Goal: Transaction & Acquisition: Purchase product/service

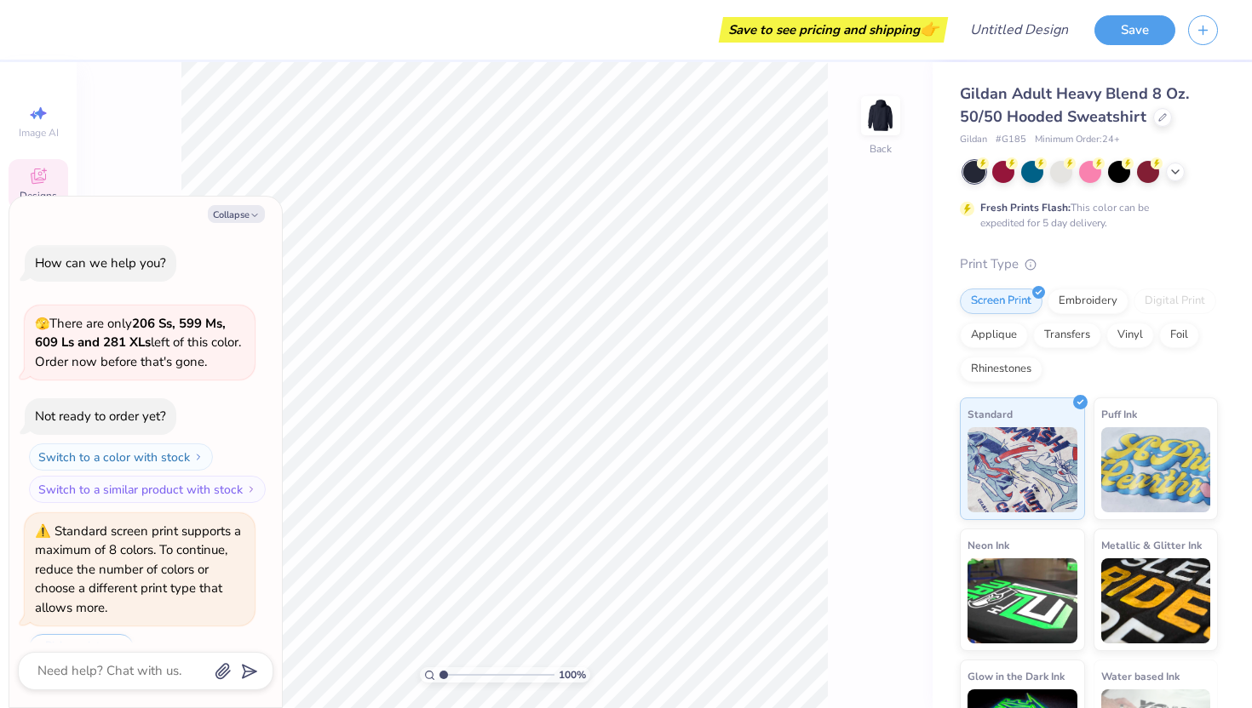
scroll to position [2154, 0]
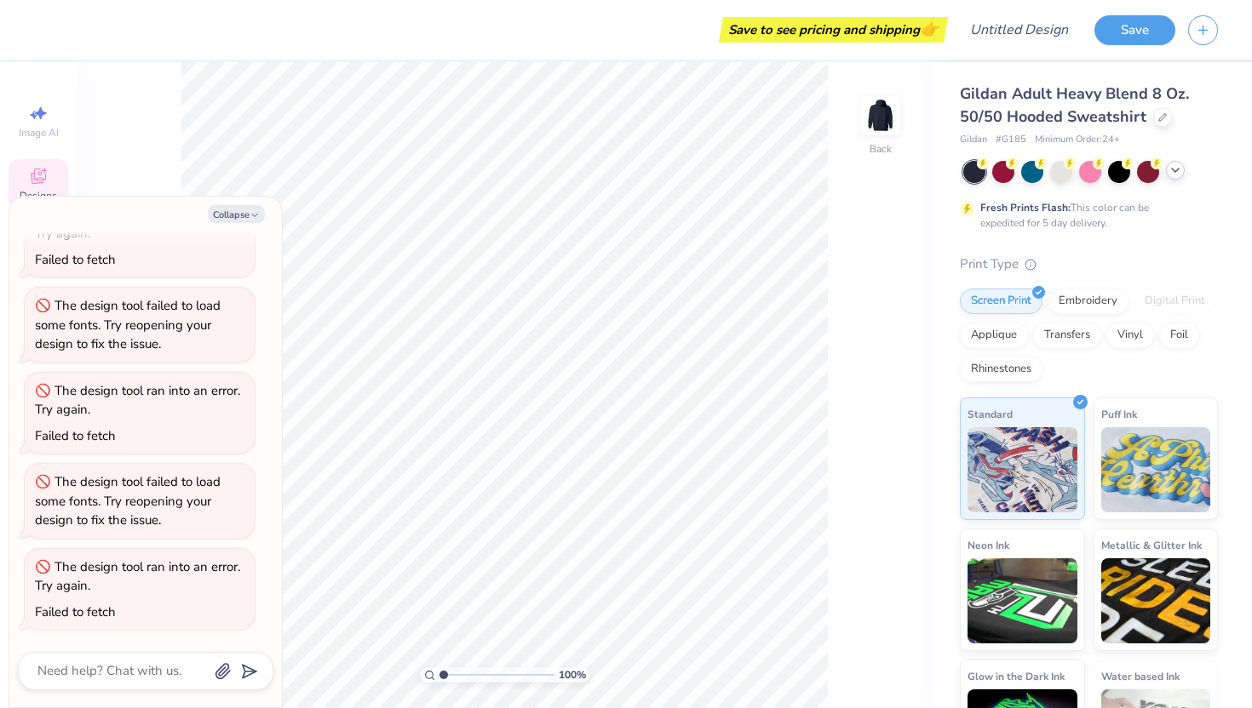
click at [1168, 172] on icon at bounding box center [1175, 170] width 14 height 14
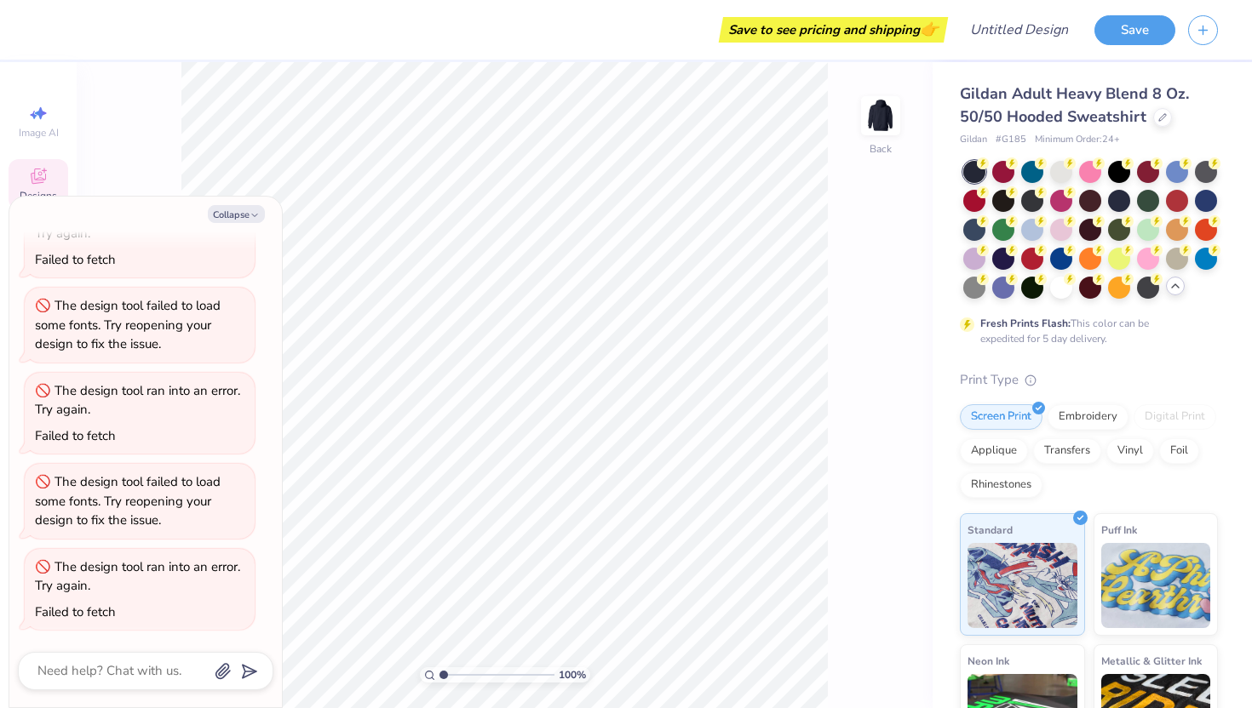
click at [1178, 287] on polyline at bounding box center [1175, 285] width 7 height 3
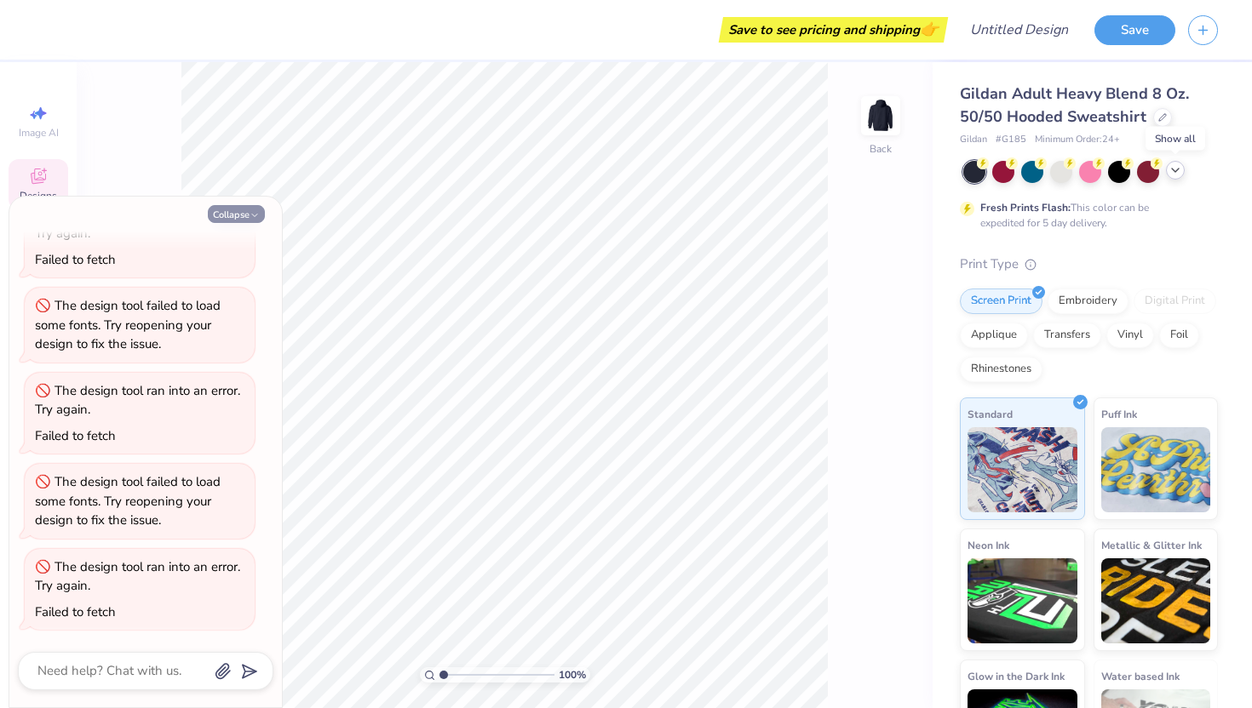
click at [237, 217] on button "Collapse" at bounding box center [236, 214] width 57 height 18
type textarea "x"
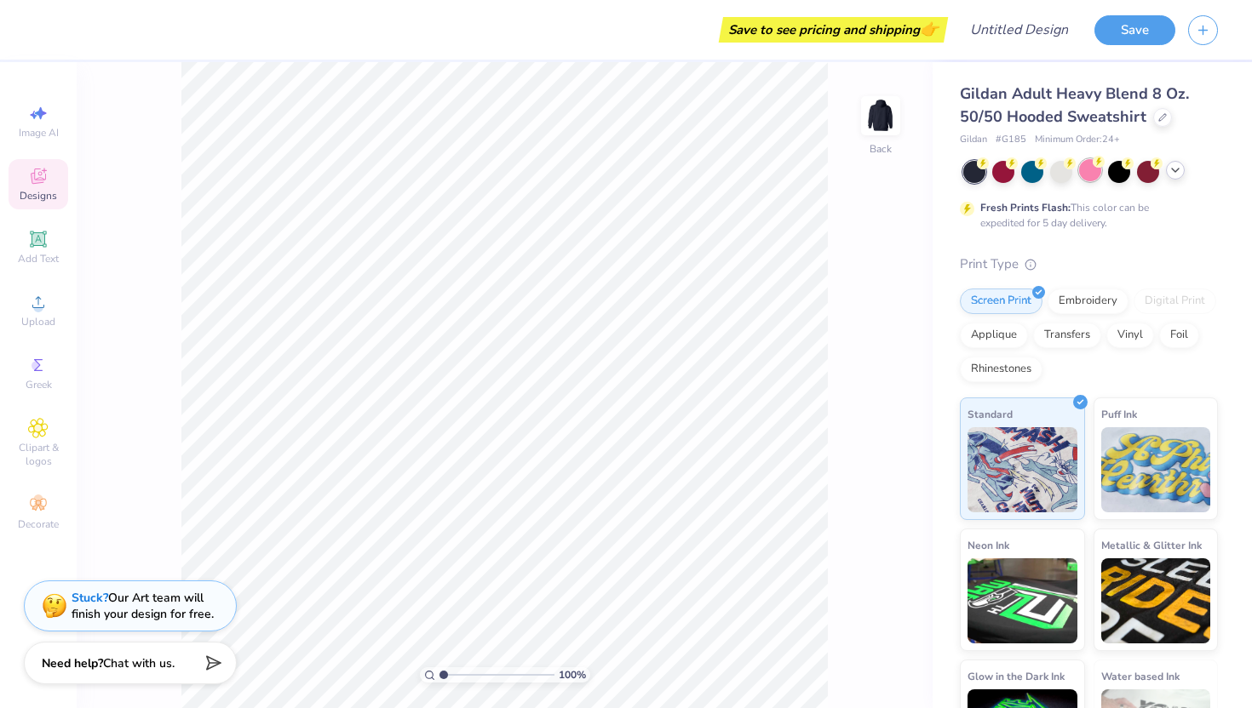
click at [1089, 170] on div at bounding box center [1090, 170] width 22 height 22
click at [1155, 120] on div at bounding box center [1162, 115] width 19 height 19
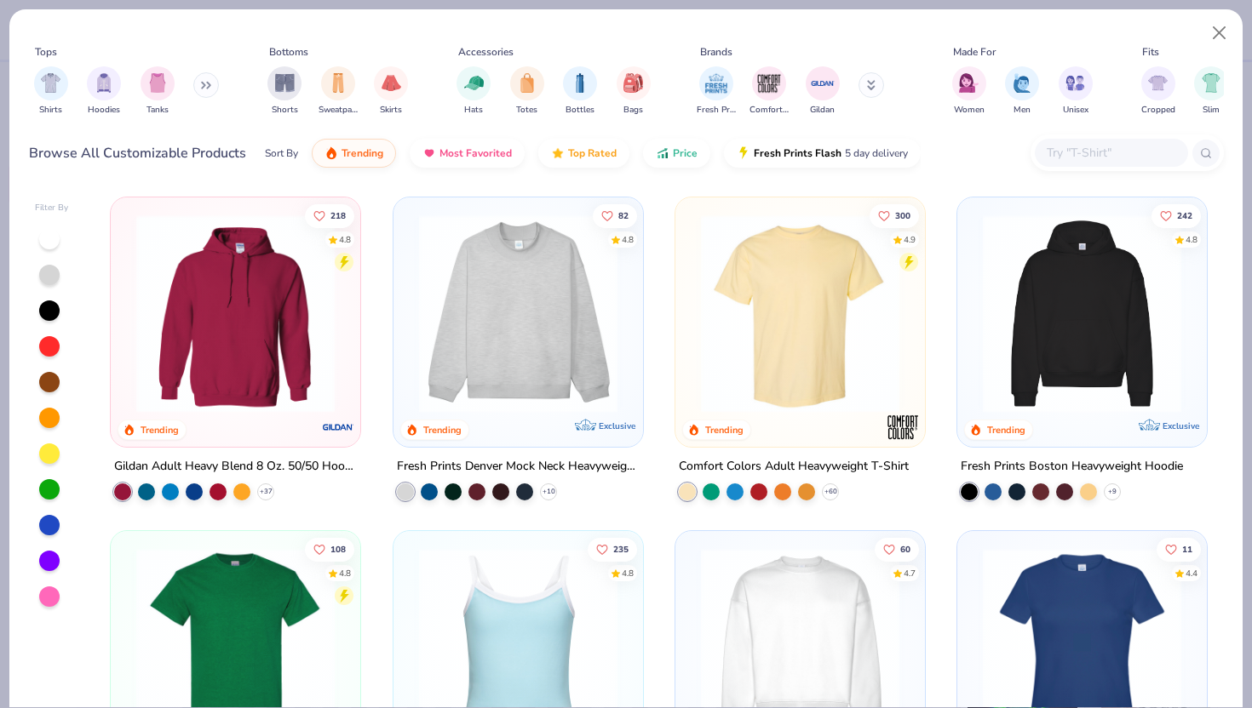
scroll to position [35, 0]
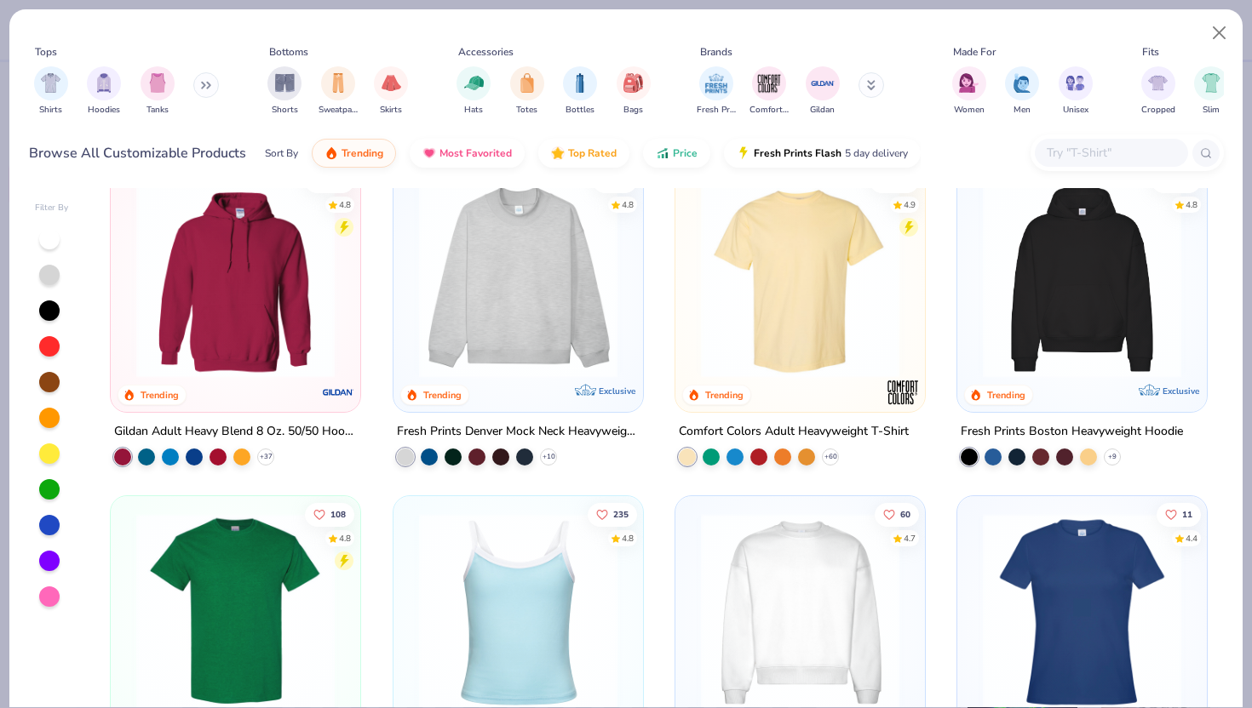
click at [1057, 318] on img at bounding box center [1081, 279] width 215 height 198
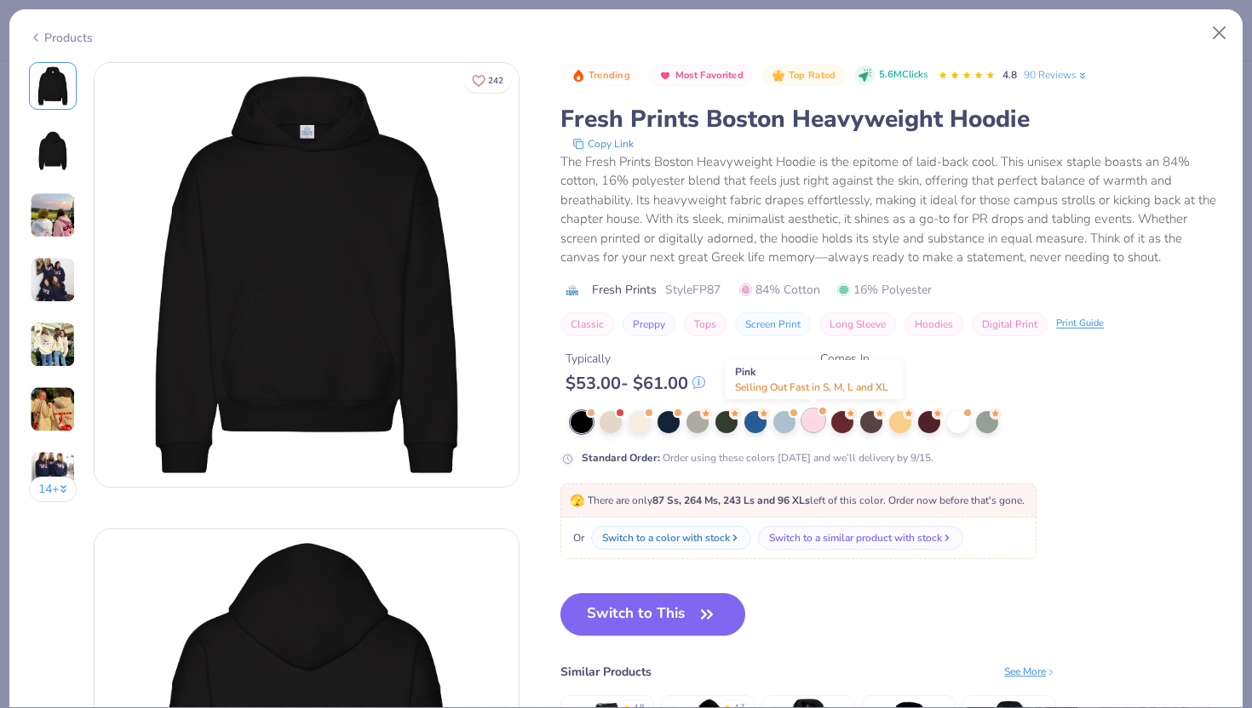
click at [814, 425] on div at bounding box center [813, 421] width 22 height 22
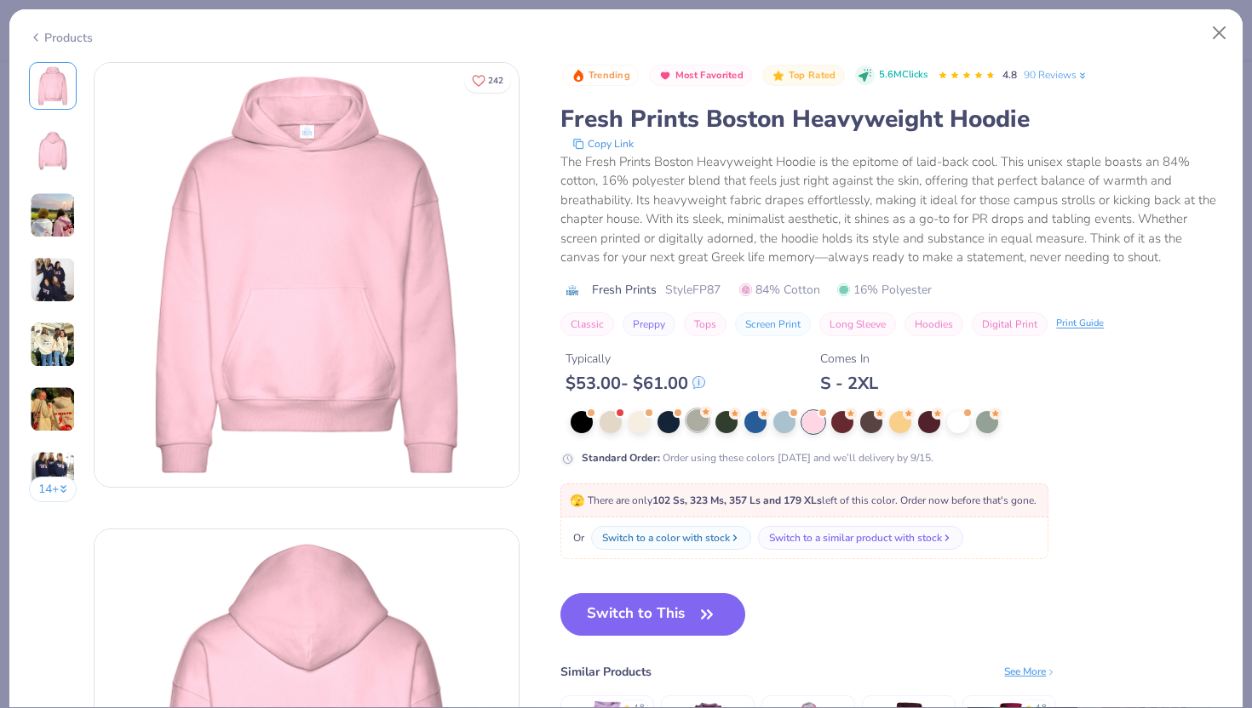
click at [694, 421] on div at bounding box center [697, 421] width 22 height 22
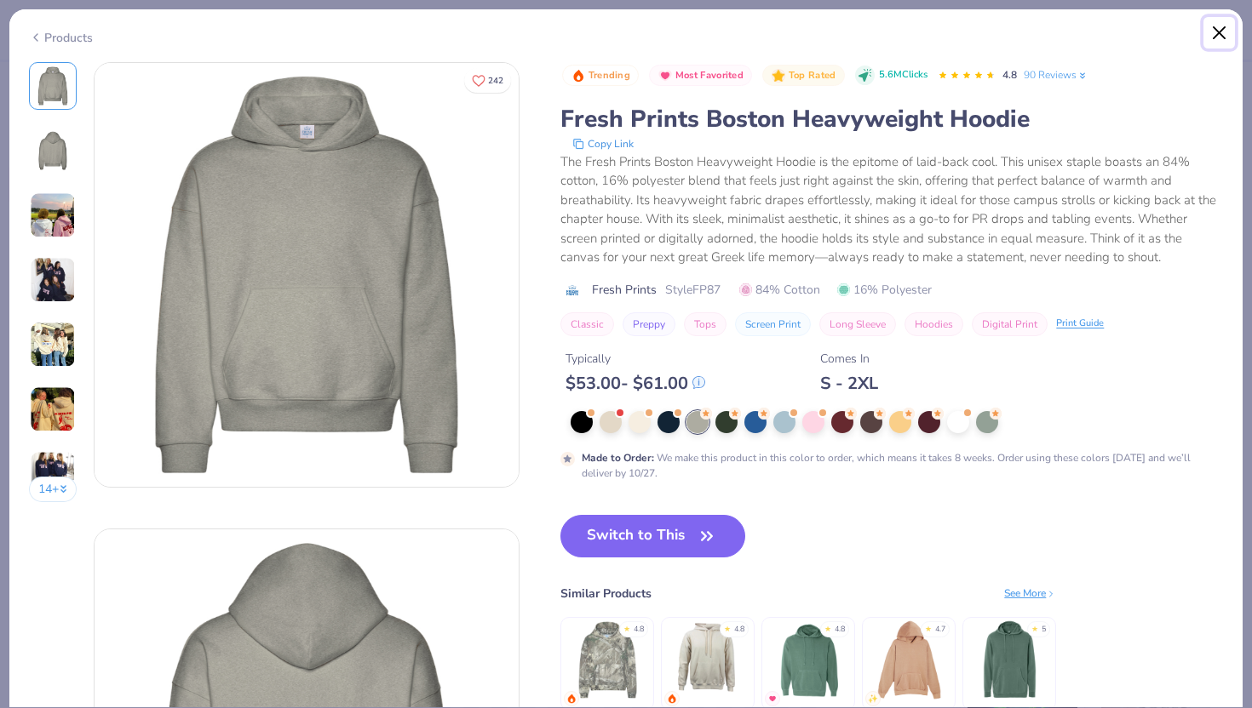
click at [1230, 37] on button "Close" at bounding box center [1219, 33] width 32 height 32
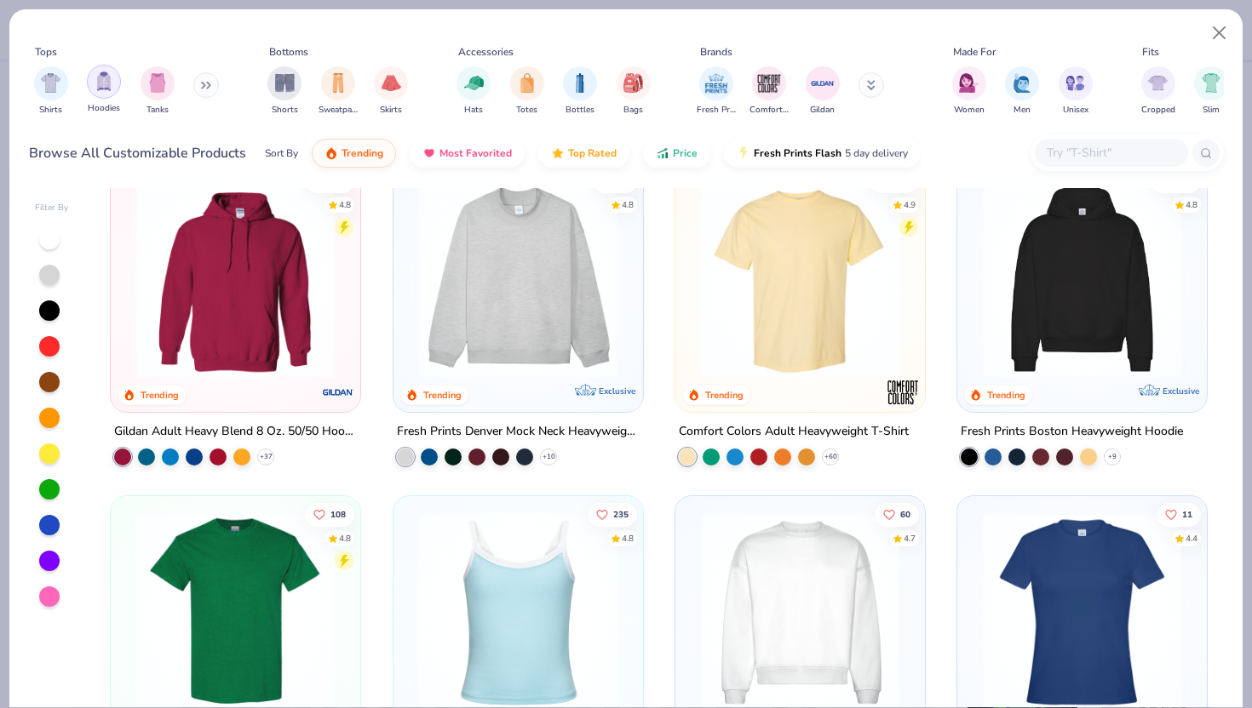
click at [98, 87] on img "filter for Hoodies" at bounding box center [104, 82] width 19 height 20
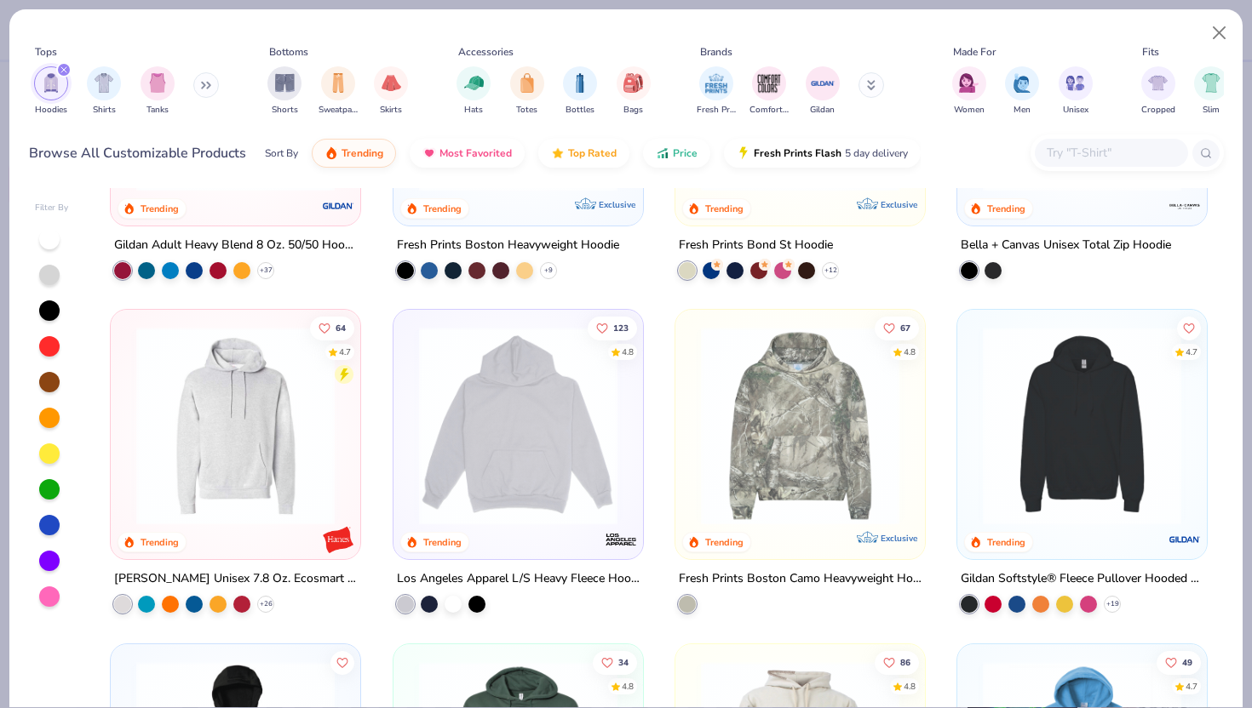
scroll to position [223, 0]
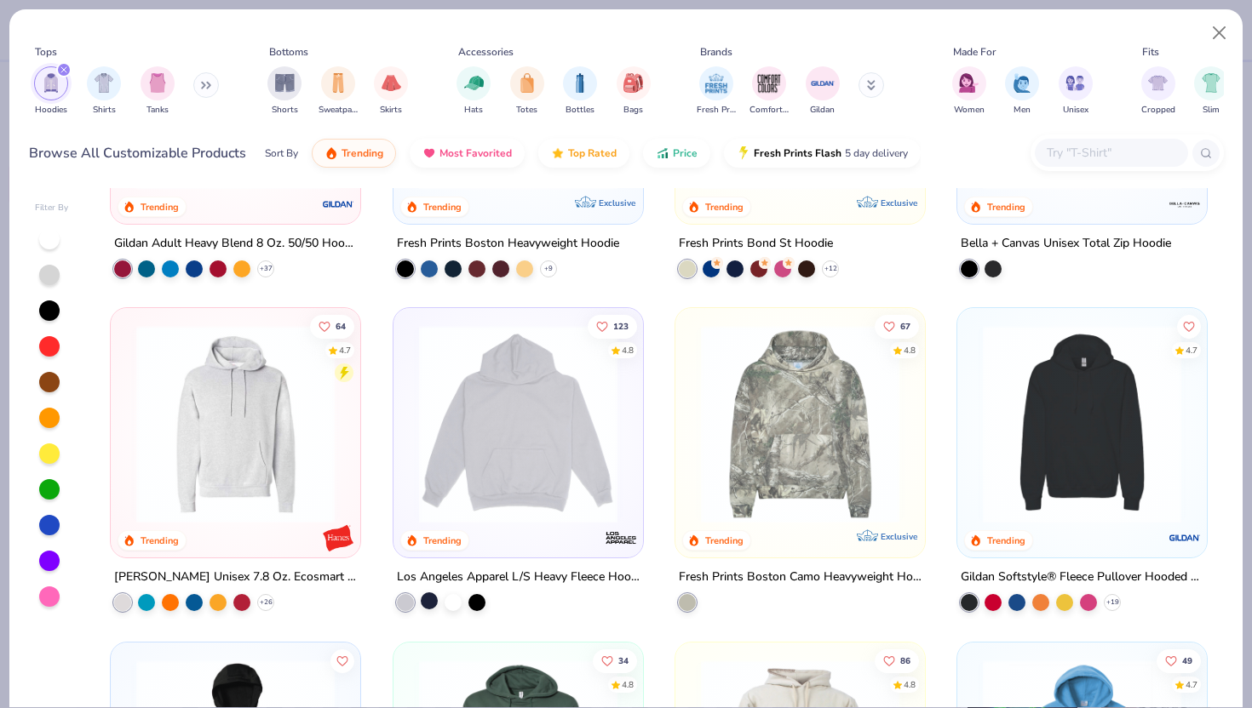
click at [431, 599] on div at bounding box center [429, 601] width 17 height 17
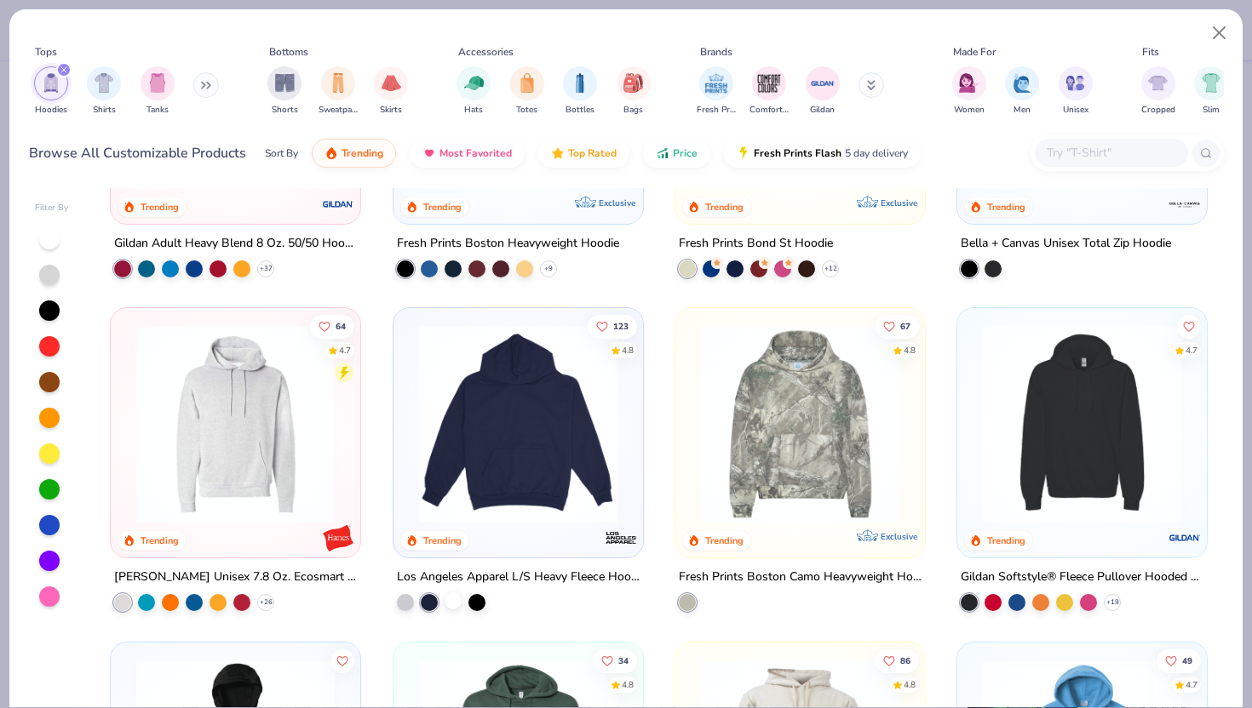
click at [462, 598] on div at bounding box center [452, 601] width 17 height 17
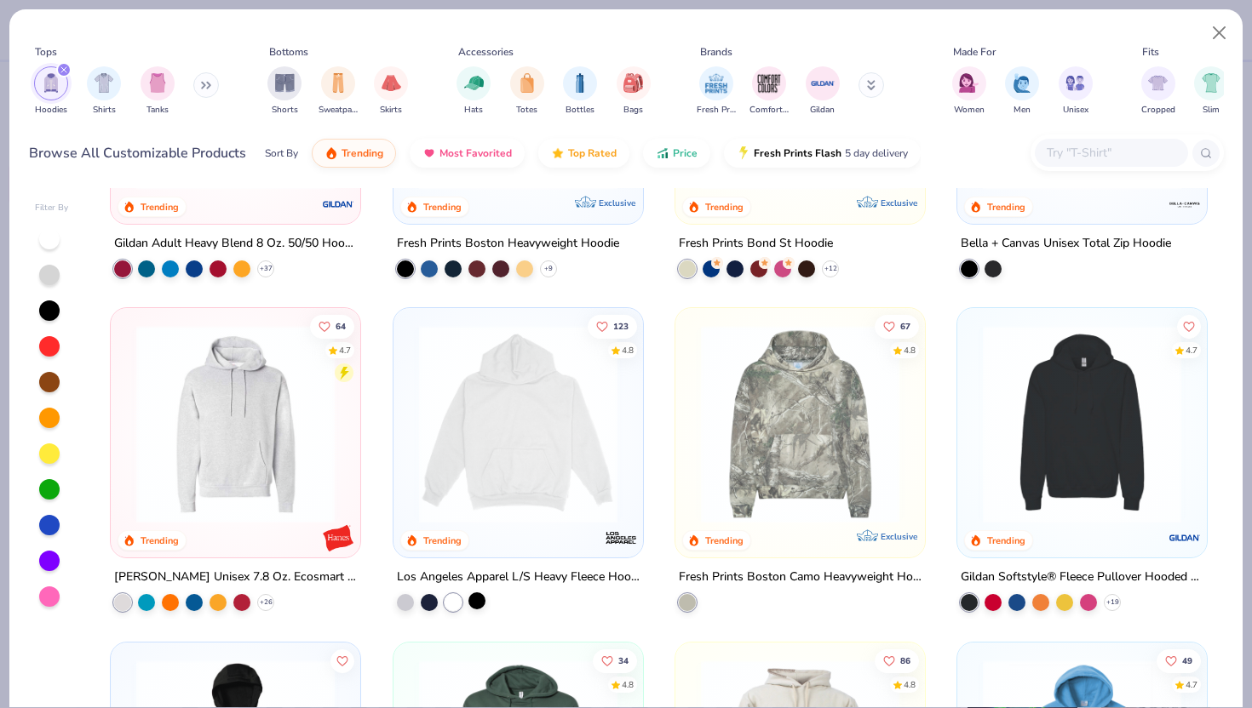
click at [478, 601] on div at bounding box center [476, 601] width 17 height 17
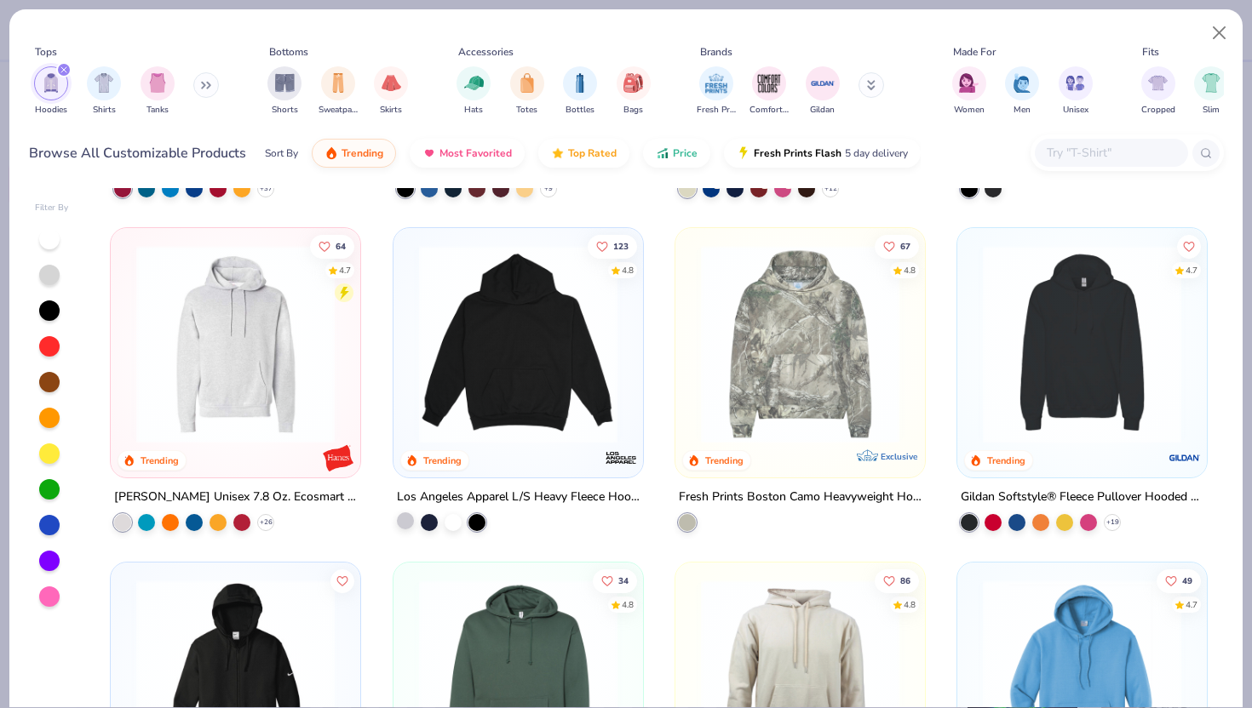
scroll to position [308, 0]
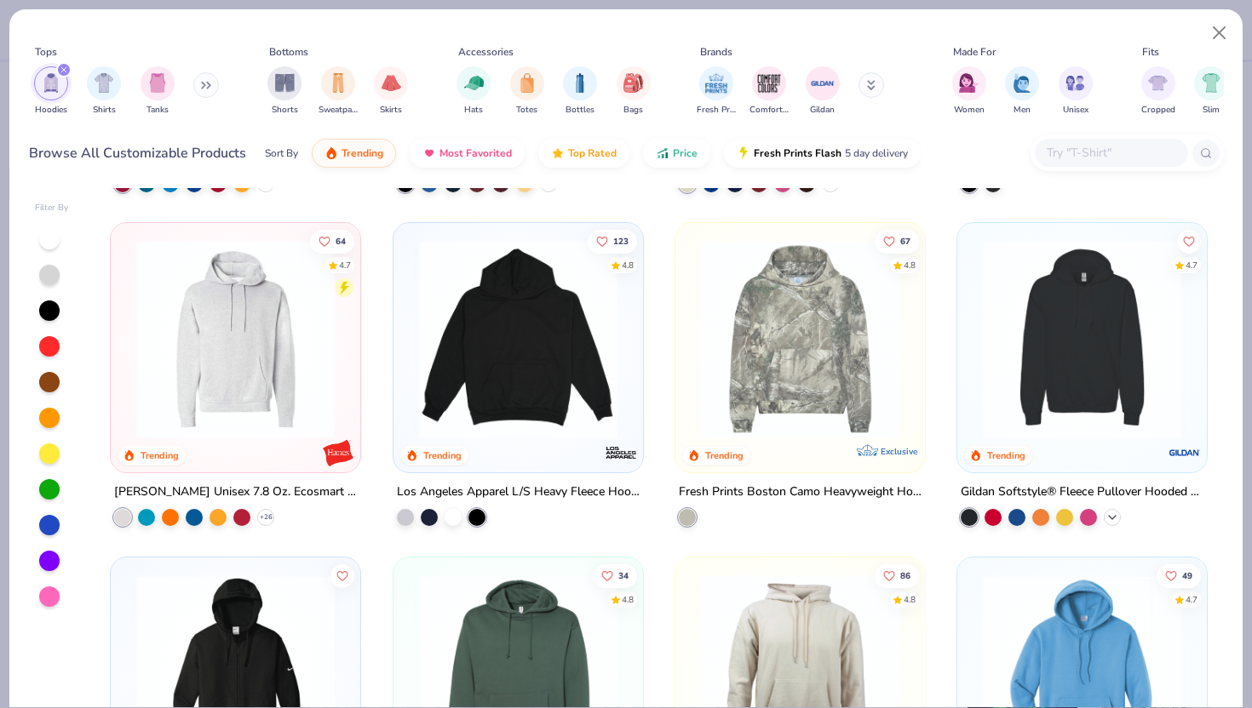
click at [1114, 513] on icon at bounding box center [1112, 518] width 14 height 14
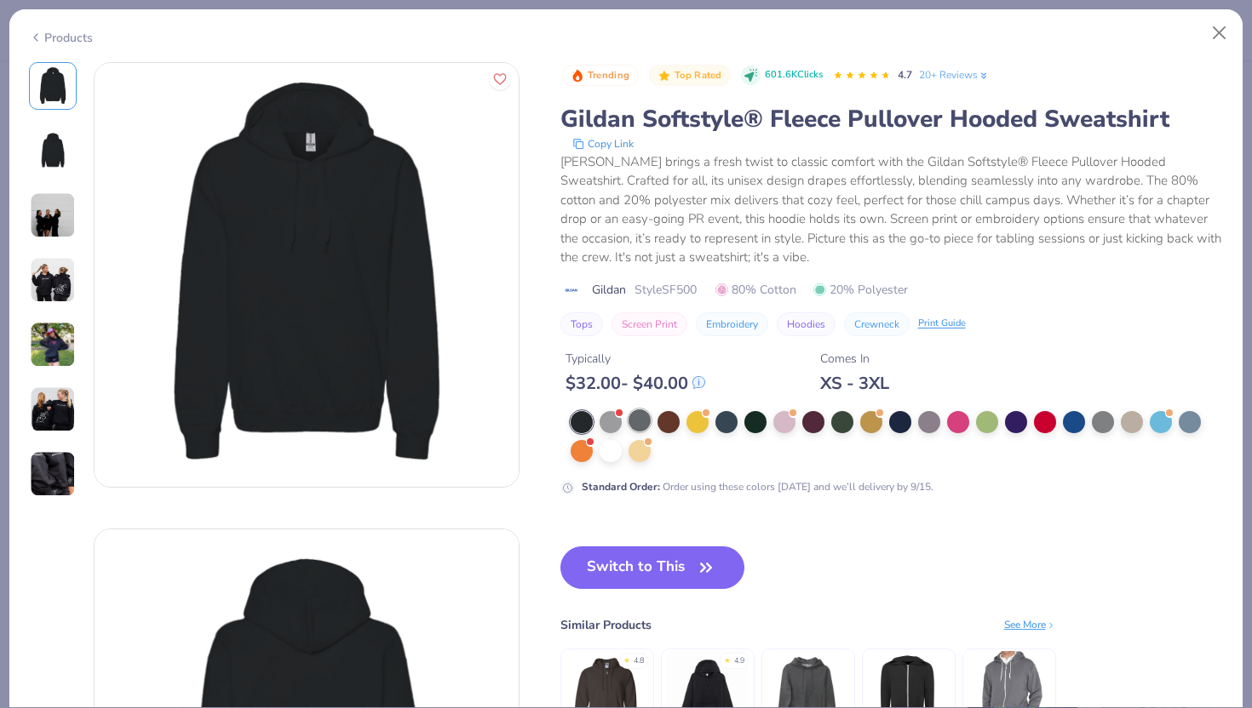
click at [642, 416] on div at bounding box center [639, 421] width 22 height 22
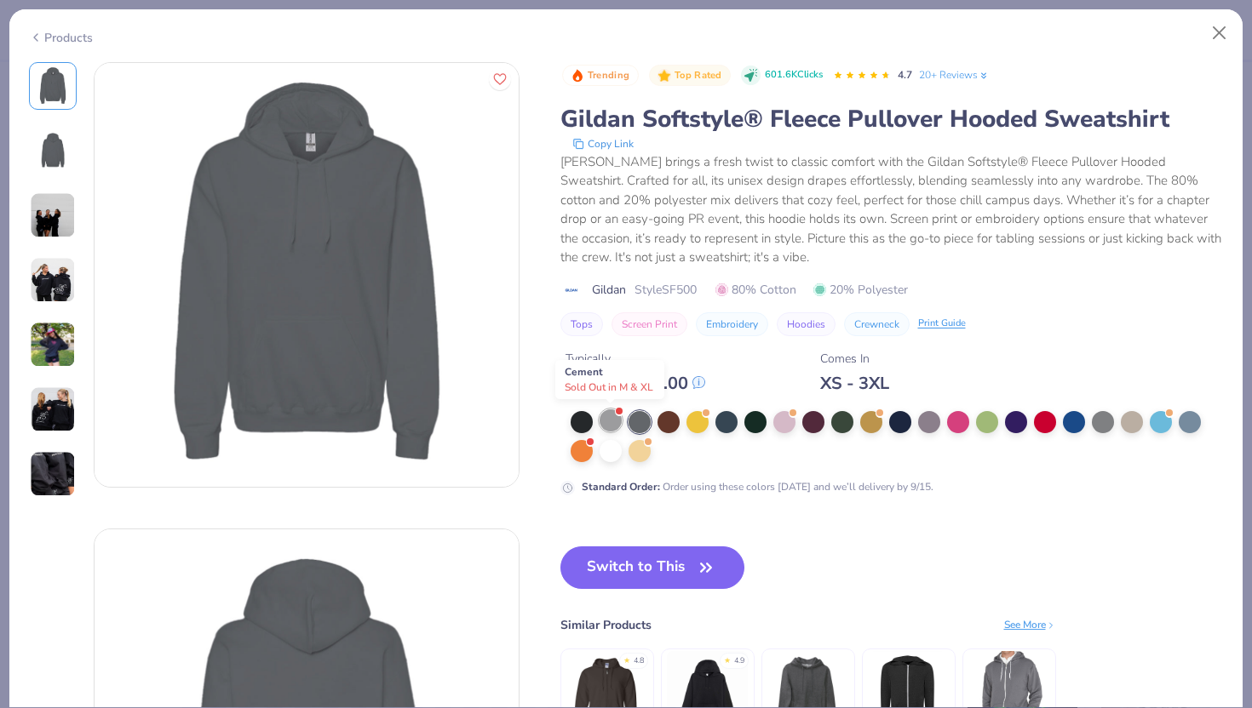
click at [609, 419] on div at bounding box center [610, 421] width 22 height 22
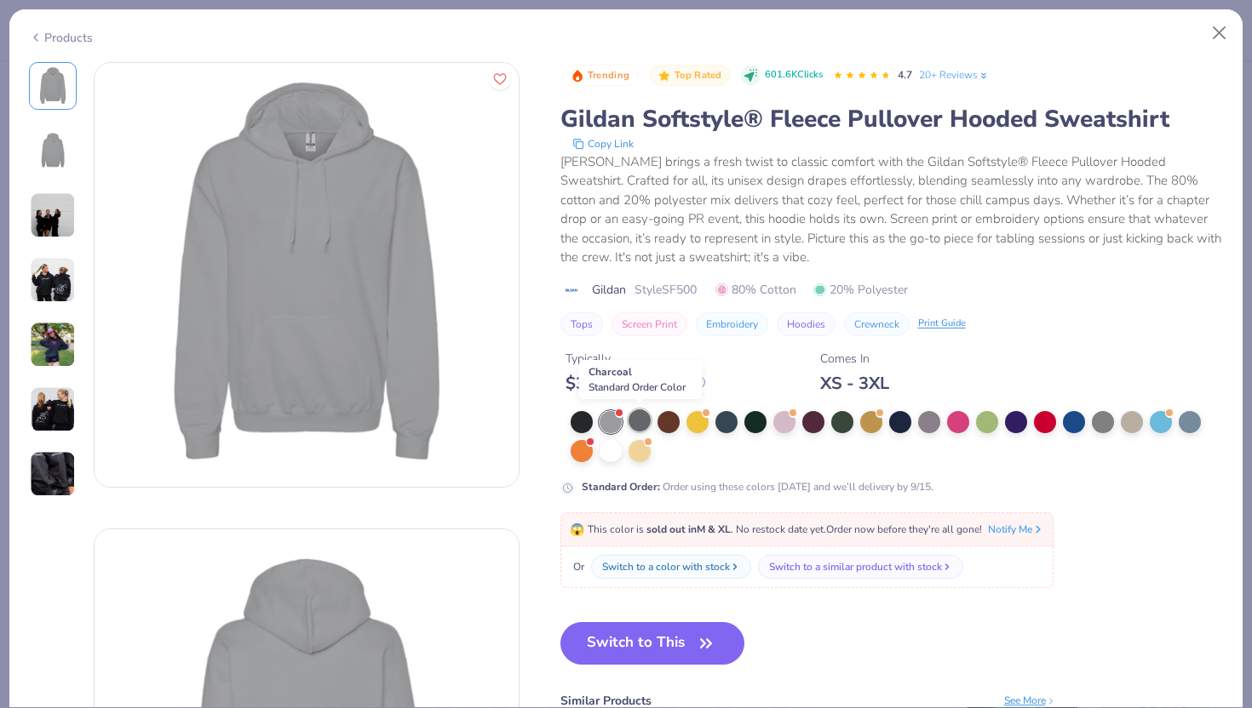
click at [635, 422] on div at bounding box center [639, 421] width 22 height 22
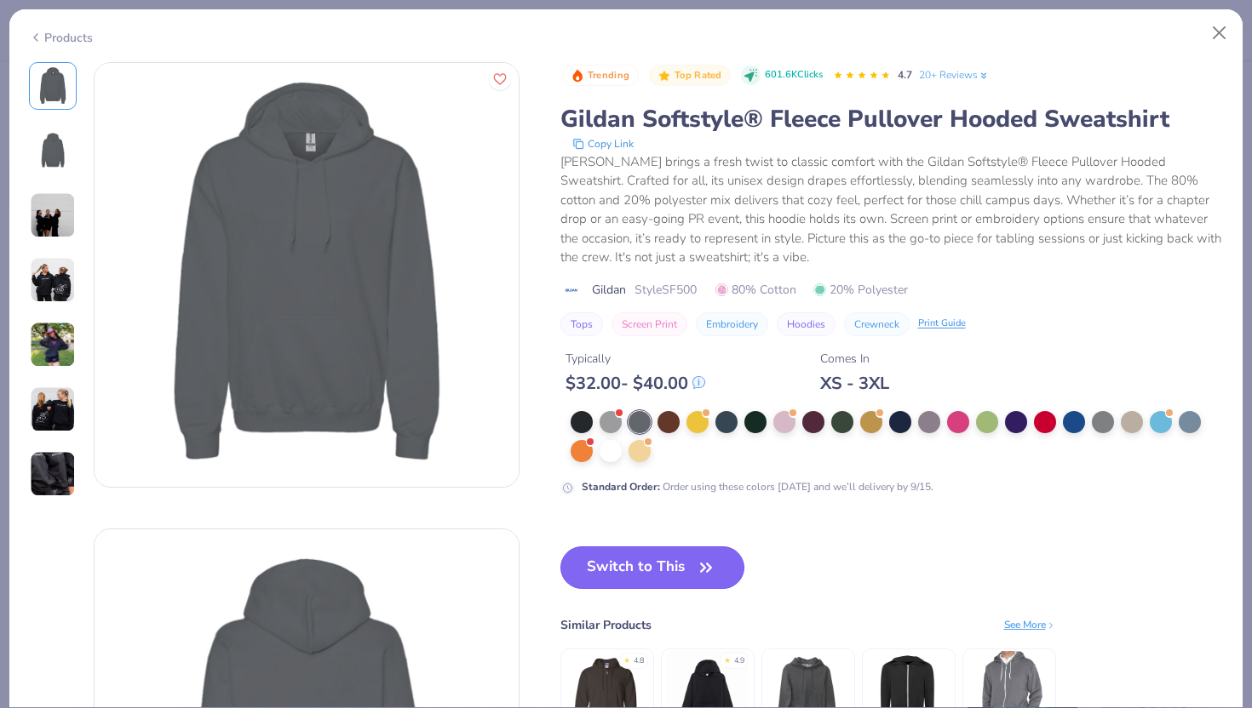
click at [597, 568] on button "Switch to This" at bounding box center [652, 568] width 185 height 43
click at [690, 567] on button "Switch to This" at bounding box center [652, 568] width 185 height 43
